Goal: Task Accomplishment & Management: Manage account settings

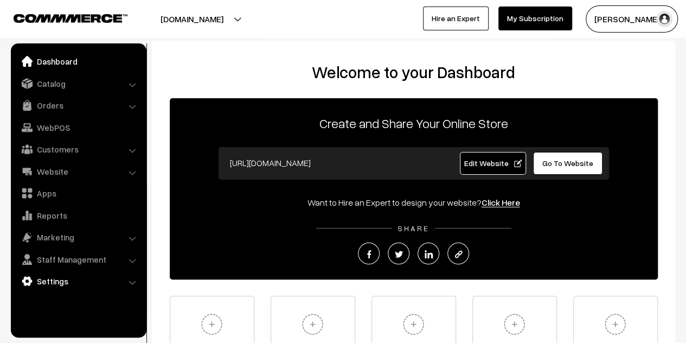
click at [64, 283] on link "Settings" at bounding box center [78, 281] width 129 height 20
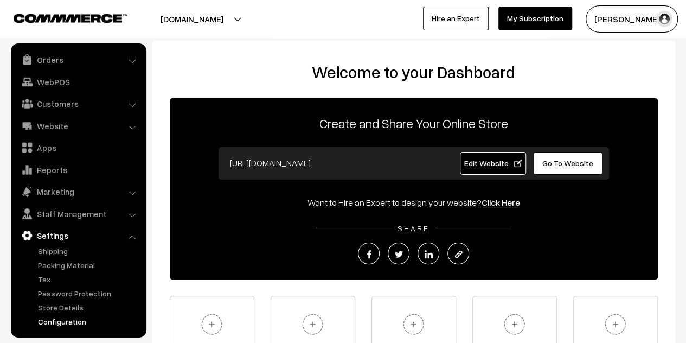
click at [70, 317] on link "Configuration" at bounding box center [88, 320] width 107 height 11
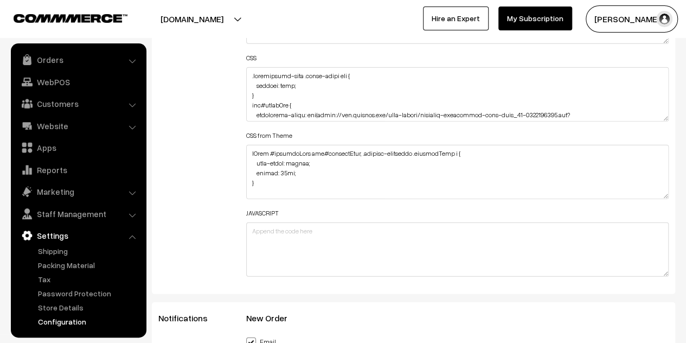
scroll to position [1381, 0]
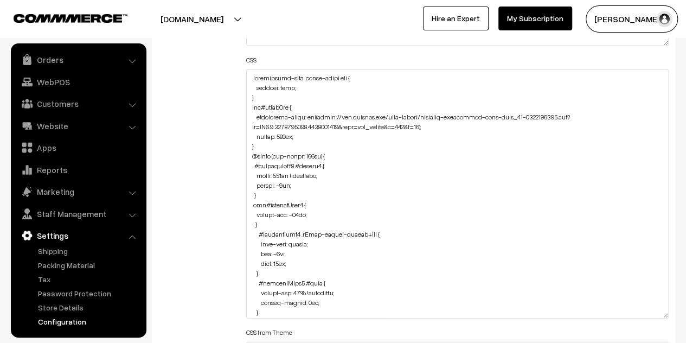
drag, startPoint x: 662, startPoint y: 119, endPoint x: 609, endPoint y: 313, distance: 201.8
click at [609, 313] on textarea at bounding box center [457, 193] width 422 height 249
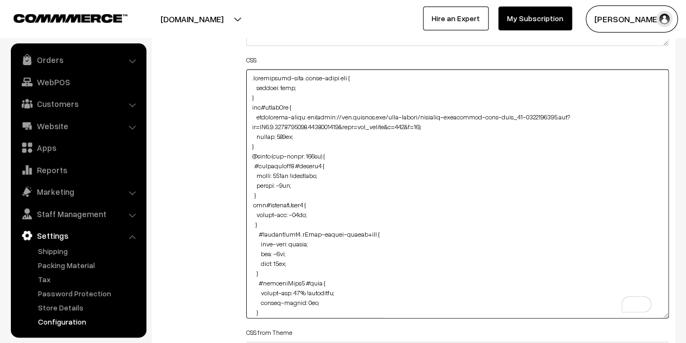
drag, startPoint x: 432, startPoint y: 126, endPoint x: 321, endPoint y: 114, distance: 112.2
click at [321, 114] on textarea "To enrich screen reader interactions, please activate Accessibility in Grammarl…" at bounding box center [457, 193] width 422 height 249
paste textarea "bb.co/wrwcSb9q"
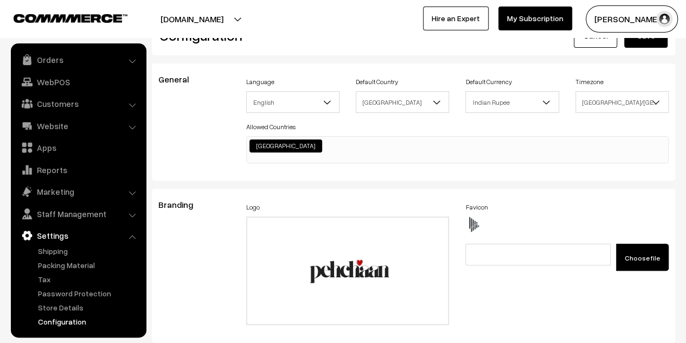
scroll to position [0, 0]
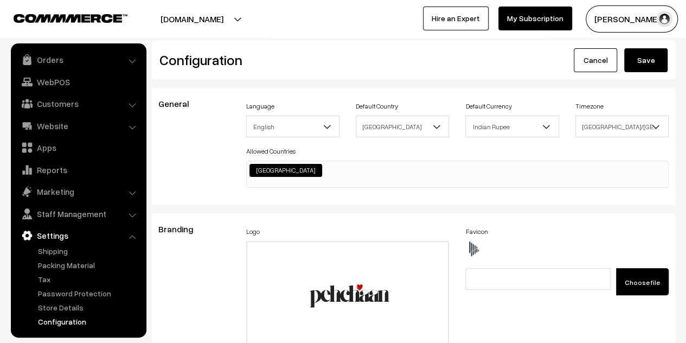
type textarea ".testimonial-wrap .slick-slide img { display: none; } div#slideBox { background…"
click at [630, 64] on button "Save" at bounding box center [645, 60] width 43 height 24
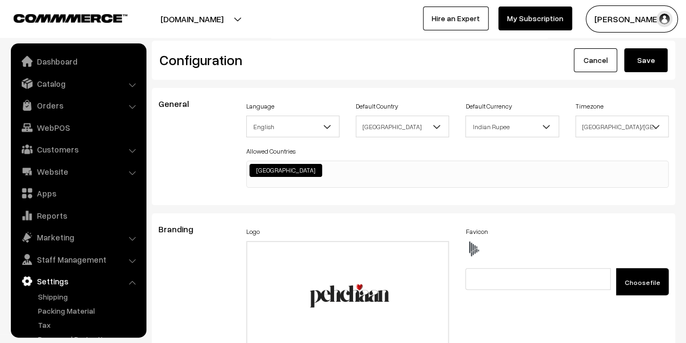
scroll to position [872, 0]
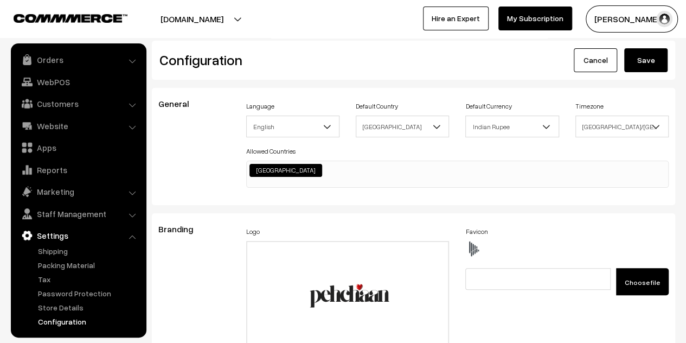
click at [630, 64] on button "Save" at bounding box center [645, 60] width 43 height 24
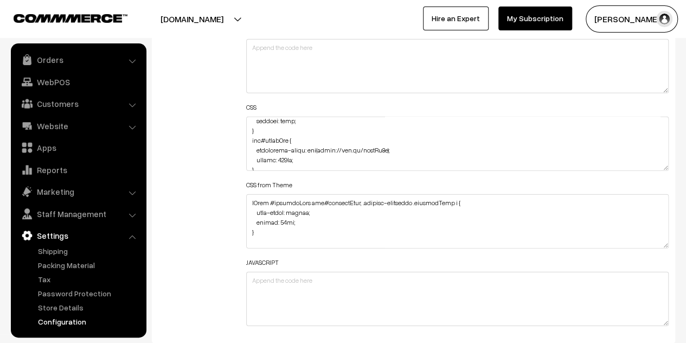
scroll to position [15, 0]
click at [280, 158] on textarea at bounding box center [457, 144] width 422 height 54
click at [280, 158] on textarea "To enrich screen reader interactions, please activate Accessibility in Grammarl…" at bounding box center [457, 144] width 422 height 54
click at [280, 157] on textarea "To enrich screen reader interactions, please activate Accessibility in Grammarl…" at bounding box center [457, 144] width 422 height 54
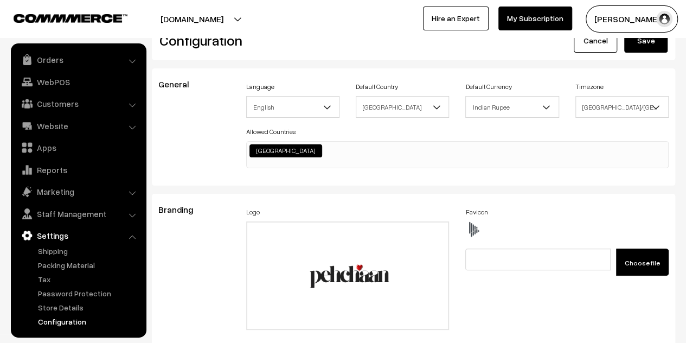
scroll to position [0, 0]
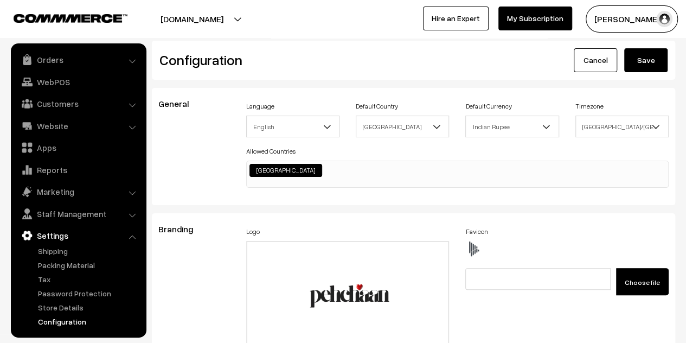
type textarea ".testimonial-wrap .slick-slide img { display: none; } div#slideBox { background…"
click at [637, 55] on button "Save" at bounding box center [645, 60] width 43 height 24
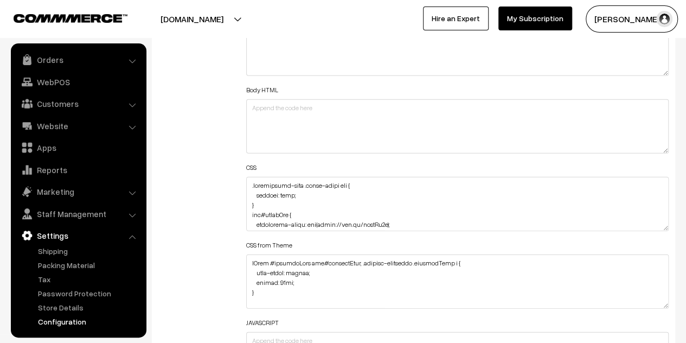
scroll to position [1272, 0]
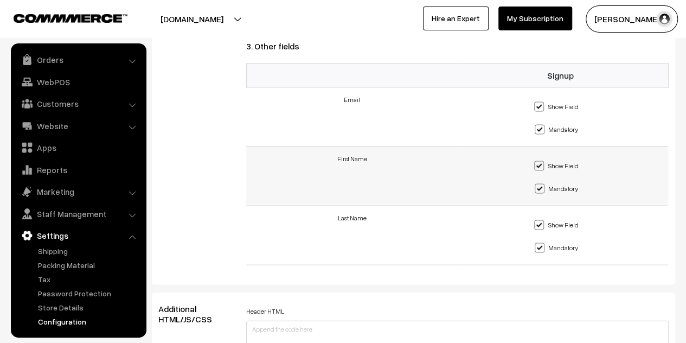
scroll to position [1323, 0]
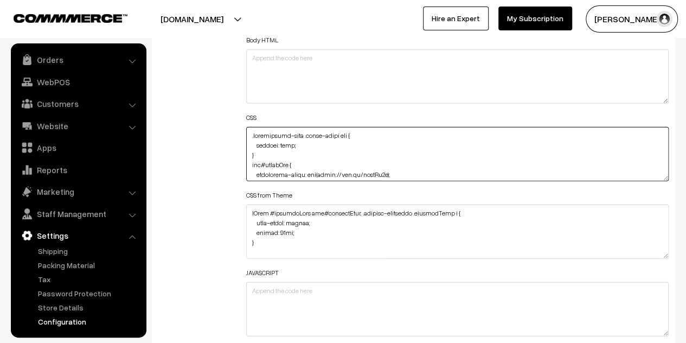
click at [387, 172] on textarea at bounding box center [457, 154] width 422 height 54
drag, startPoint x: 388, startPoint y: 171, endPoint x: 320, endPoint y: 138, distance: 76.1
click at [320, 138] on textarea "To enrich screen reader interactions, please activate Accessibility in Grammarl…" at bounding box center [457, 154] width 422 height 54
paste textarea "https://i.ibb.co/R4Bj3MxK/Untitled-1920-x-1280-px-3.png"
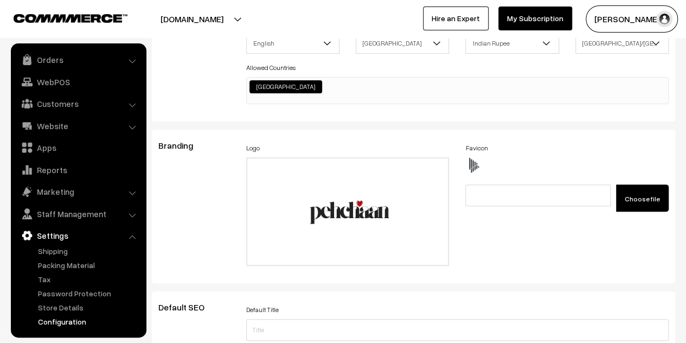
scroll to position [0, 0]
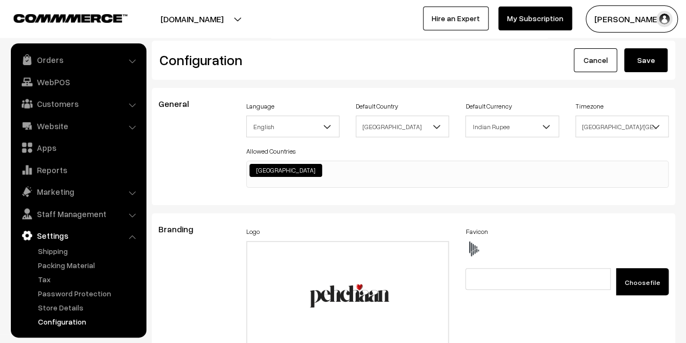
type textarea ".testimonial-wrap .slick-slide img { display: none; } div#slideBox { background…"
click at [645, 57] on button "Save" at bounding box center [645, 60] width 43 height 24
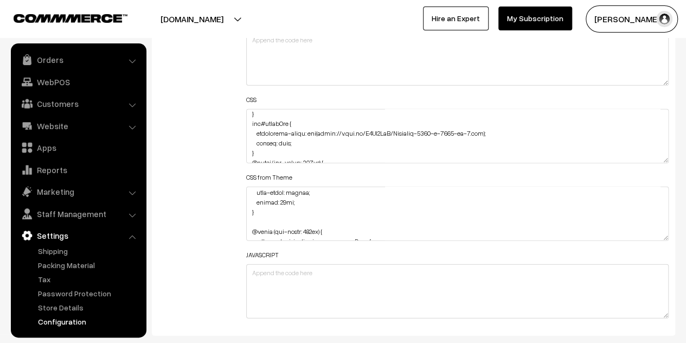
scroll to position [24, 0]
click at [280, 141] on textarea at bounding box center [457, 136] width 422 height 54
click at [280, 141] on textarea "To enrich screen reader interactions, please activate Accessibility in Grammarl…" at bounding box center [457, 136] width 422 height 54
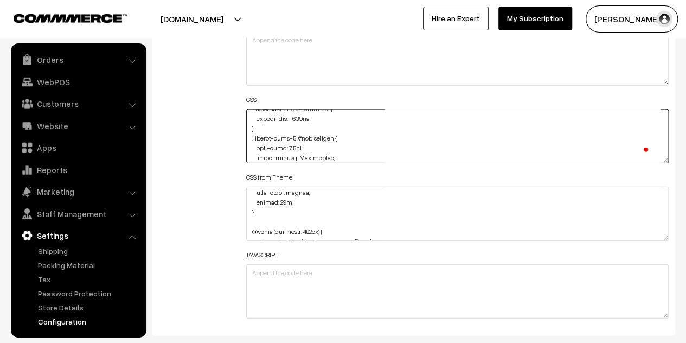
scroll to position [0, 0]
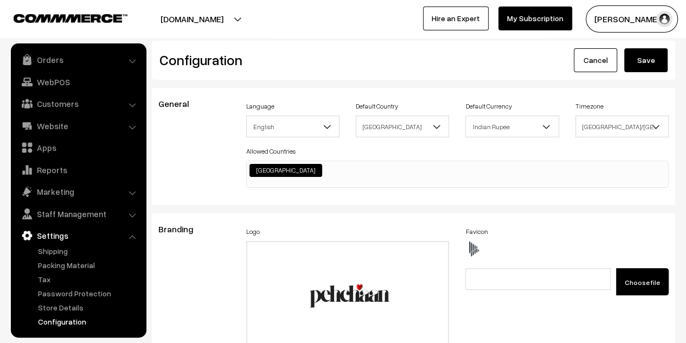
type textarea ".testimonial-wrap .slick-slide img { display: none; } div#slideBox { background…"
click at [648, 54] on button "Save" at bounding box center [645, 60] width 43 height 24
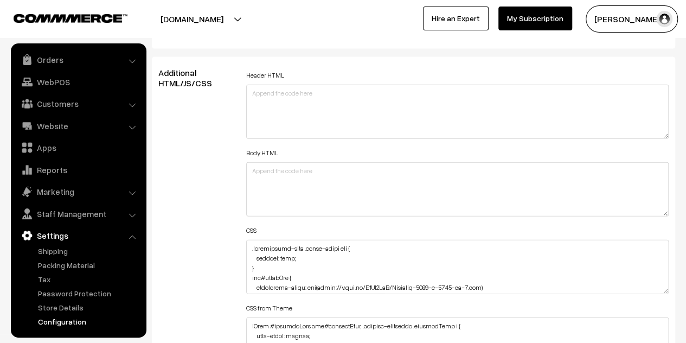
scroll to position [1246, 0]
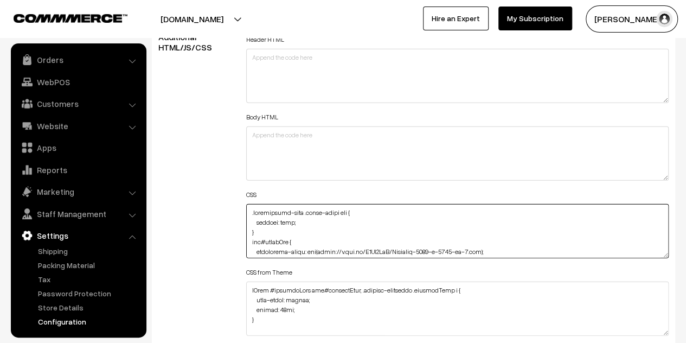
click at [289, 229] on textarea at bounding box center [457, 231] width 422 height 54
paste textarea ".testimonials .oc-container { max-width: none; }"
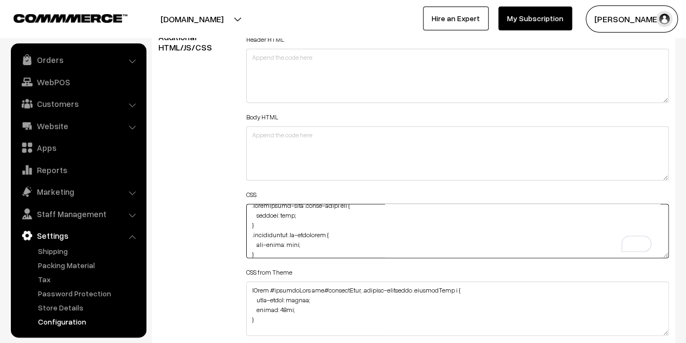
scroll to position [17, 0]
click at [276, 214] on textarea "To enrich screen reader interactions, please activate Accessibility in Grammarl…" at bounding box center [457, 231] width 422 height 54
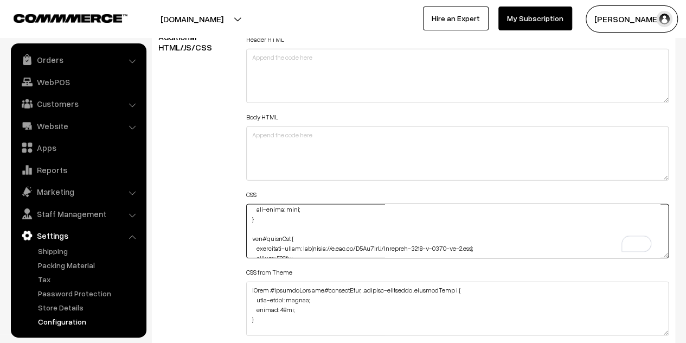
scroll to position [0, 0]
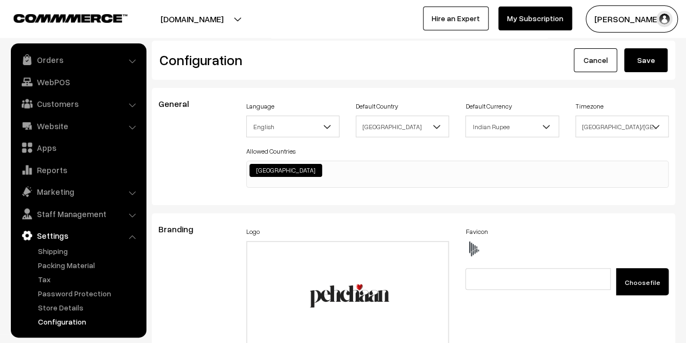
type textarea ".testimonial-wrap .slick-slide img { display: none; } .testimonials .oc-contain…"
click at [643, 63] on button "Save" at bounding box center [645, 60] width 43 height 24
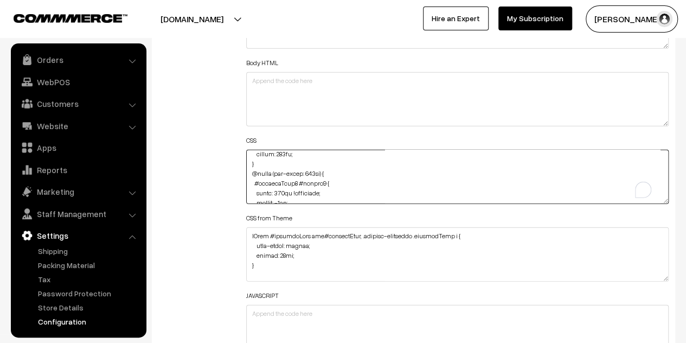
scroll to position [88, 0]
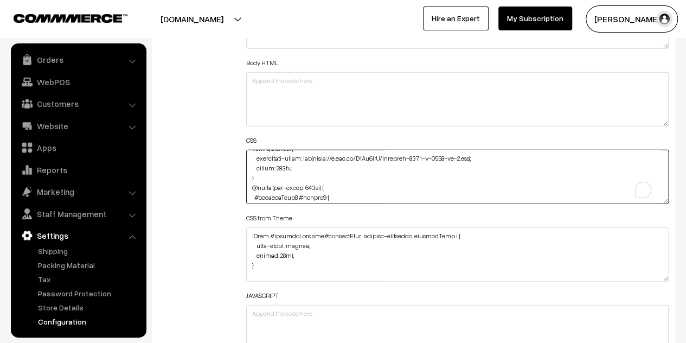
drag, startPoint x: 319, startPoint y: 188, endPoint x: 474, endPoint y: 157, distance: 157.6
click at [474, 157] on textarea "To enrich screen reader interactions, please activate Accessibility in Grammarl…" at bounding box center [457, 177] width 422 height 54
paste textarea "https://i.ibb.co/v4Nzf33q/Untitled-1870-x-800-mm.png"
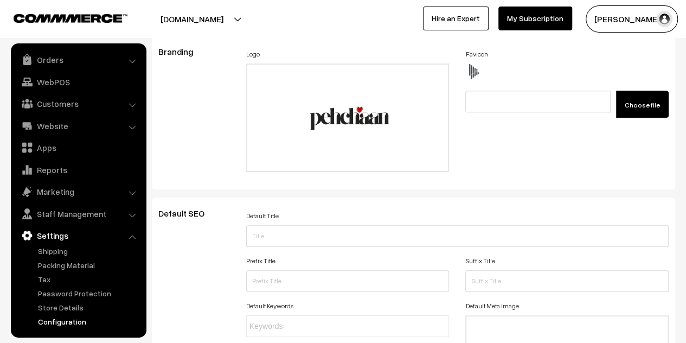
scroll to position [0, 0]
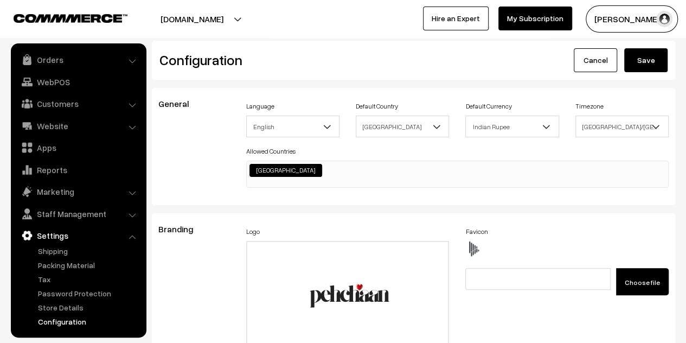
type textarea ".testimonial-wrap .slick-slide img { display: none; } .testimonials .oc-contain…"
drag, startPoint x: 640, startPoint y: 57, endPoint x: 533, endPoint y: 76, distance: 109.0
click at [641, 57] on button "Save" at bounding box center [645, 60] width 43 height 24
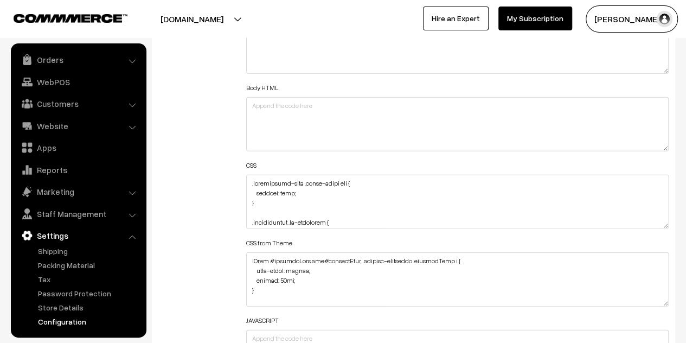
scroll to position [1301, 0]
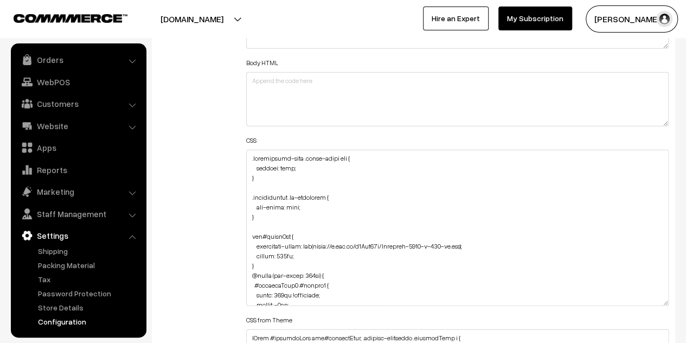
drag, startPoint x: 665, startPoint y: 199, endPoint x: 662, endPoint y: 301, distance: 102.5
click at [662, 301] on textarea at bounding box center [457, 228] width 422 height 156
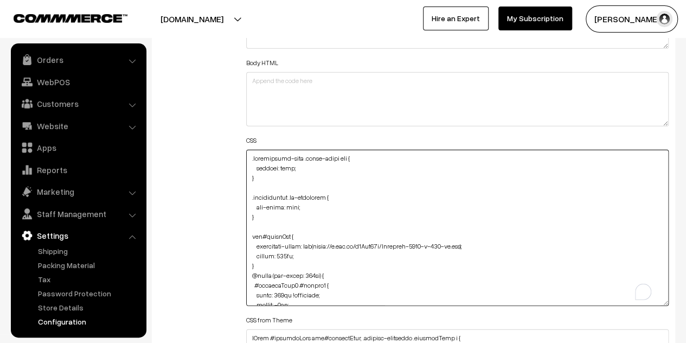
drag, startPoint x: 470, startPoint y: 244, endPoint x: 321, endPoint y: 247, distance: 149.6
click at [321, 247] on textarea "To enrich screen reader interactions, please activate Accessibility in Grammarl…" at bounding box center [457, 228] width 422 height 156
paste textarea "https://i.ibb.co/v4Nzf33q/Untitled-1870-x-800-mm.png"
type textarea ".testimonial-wrap .slick-slide img { display: none; } .testimonials .oc-contain…"
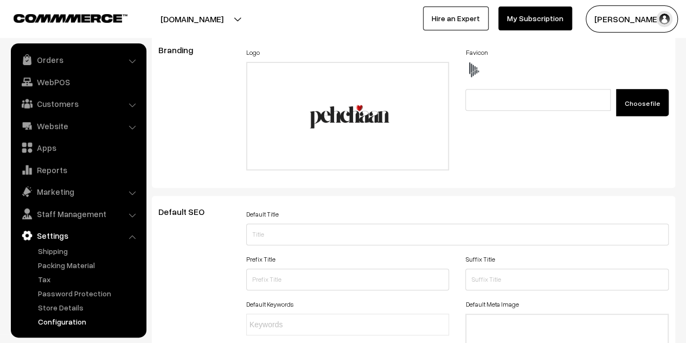
scroll to position [0, 0]
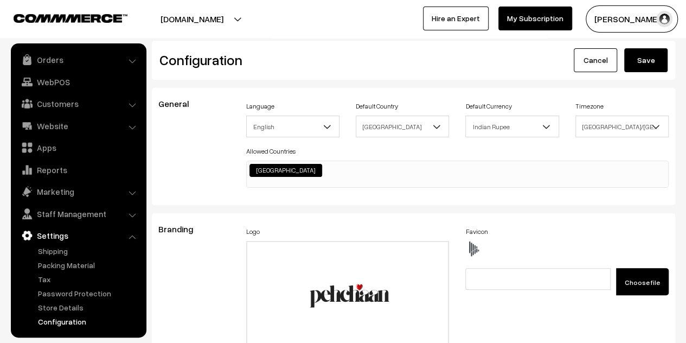
click at [637, 57] on button "Save" at bounding box center [645, 60] width 43 height 24
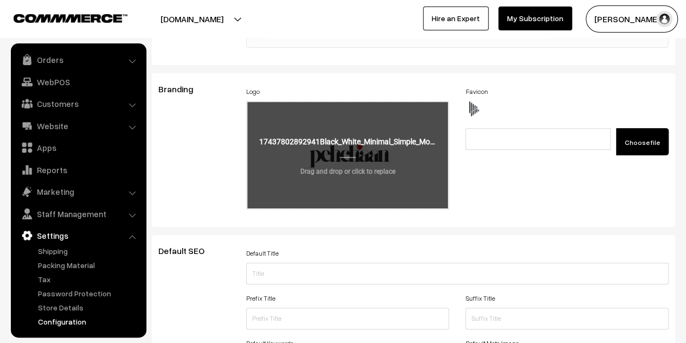
scroll to position [271, 0]
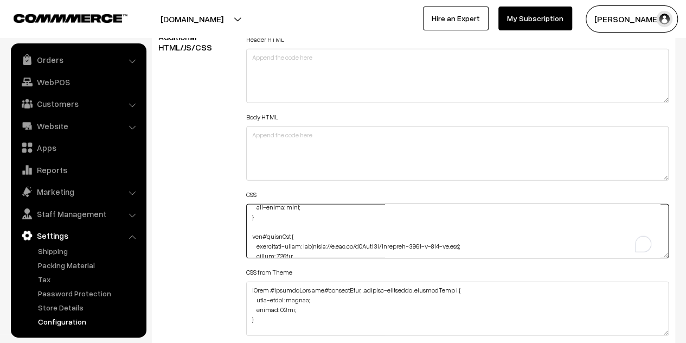
scroll to position [54, 0]
drag, startPoint x: 470, startPoint y: 244, endPoint x: 320, endPoint y: 246, distance: 150.7
click at [320, 246] on textarea "To enrich screen reader interactions, please activate Accessibility in Grammarl…" at bounding box center [457, 231] width 422 height 54
paste textarea "https://i.ibb.co/v4Nzf33q/Untitled-1870-x-800-mm.png"
type textarea ".testimonial-wrap .slick-slide img { display: none; } .testimonials .oc-contain…"
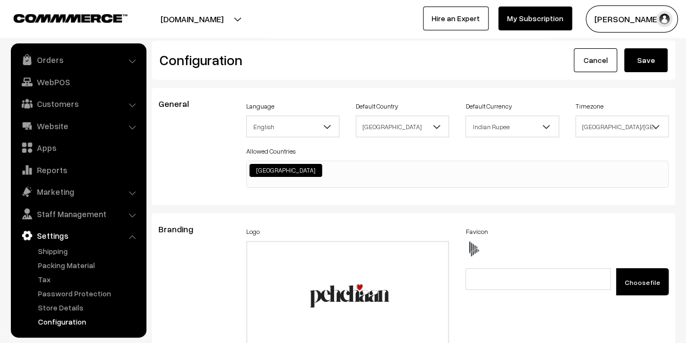
click at [646, 57] on button "Save" at bounding box center [645, 60] width 43 height 24
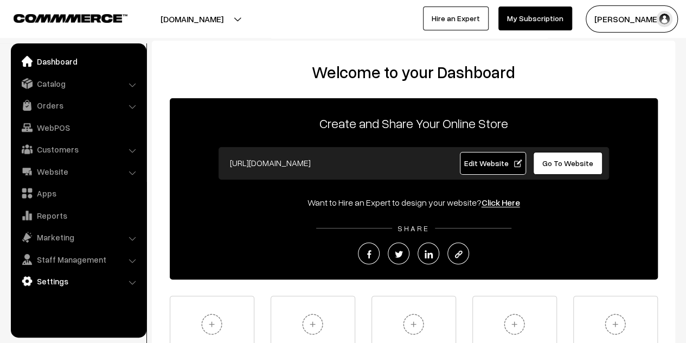
click at [68, 276] on link "Settings" at bounding box center [78, 281] width 129 height 20
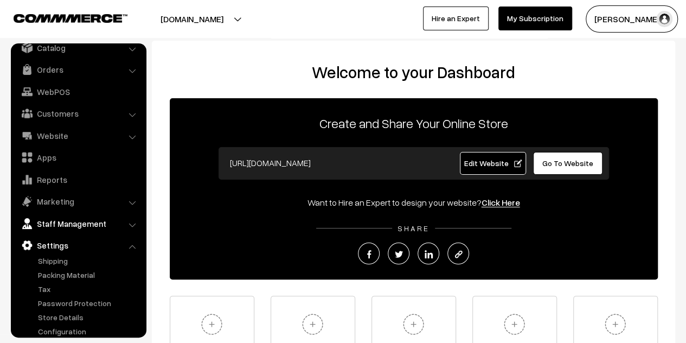
scroll to position [46, 0]
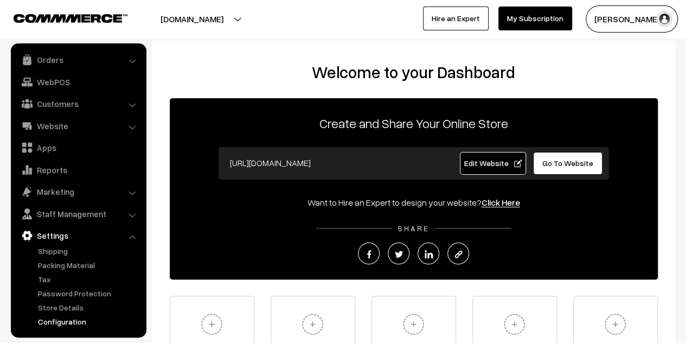
click at [73, 315] on link "Configuration" at bounding box center [88, 320] width 107 height 11
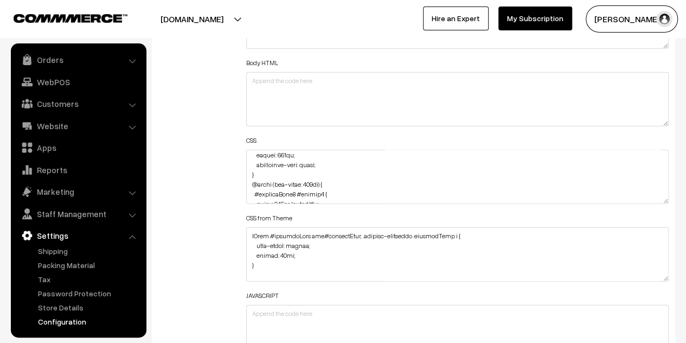
scroll to position [163, 0]
